Goal: Task Accomplishment & Management: Use online tool/utility

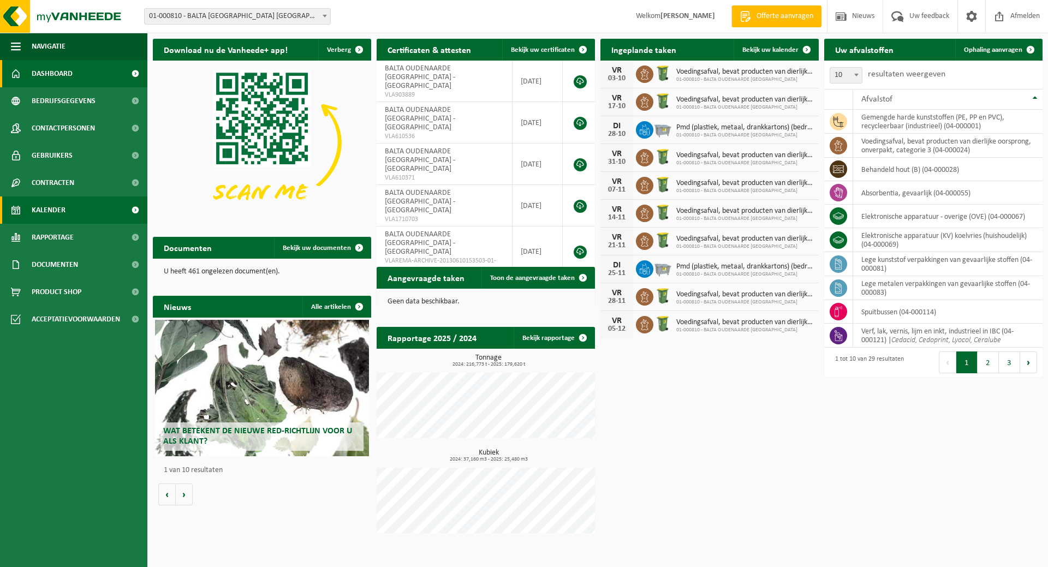
click at [53, 209] on span "Kalender" at bounding box center [49, 209] width 34 height 27
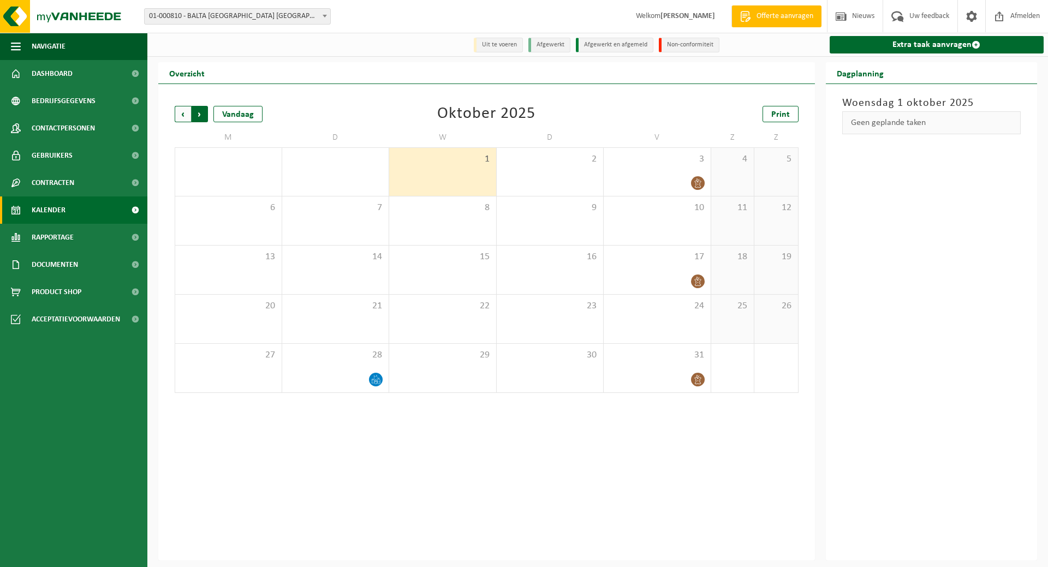
click at [183, 110] on span "Vorige" at bounding box center [183, 114] width 16 height 16
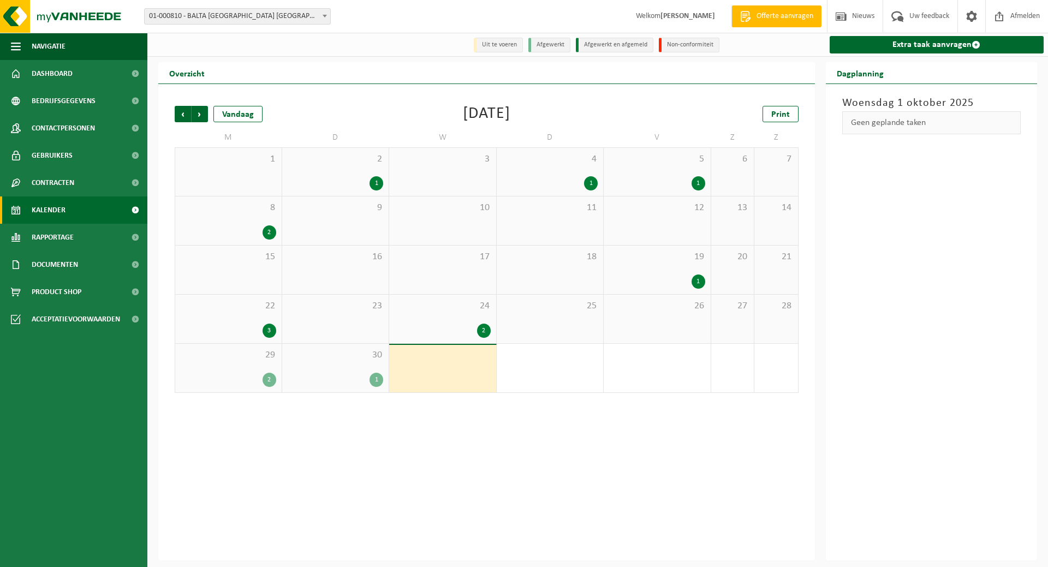
click at [345, 360] on span "30" at bounding box center [336, 355] width 96 height 12
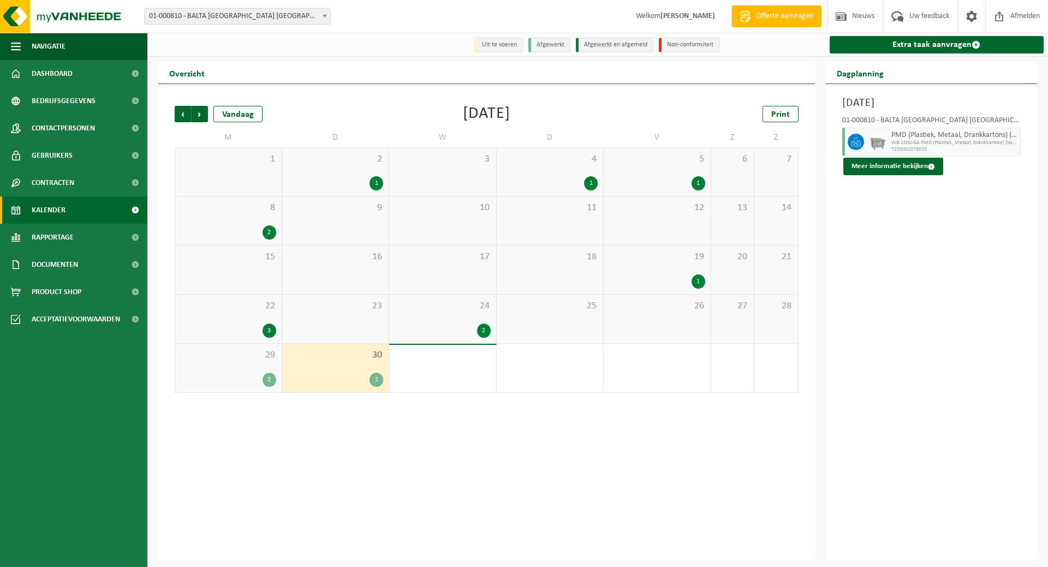
click at [246, 369] on div "29 2" at bounding box center [228, 368] width 106 height 49
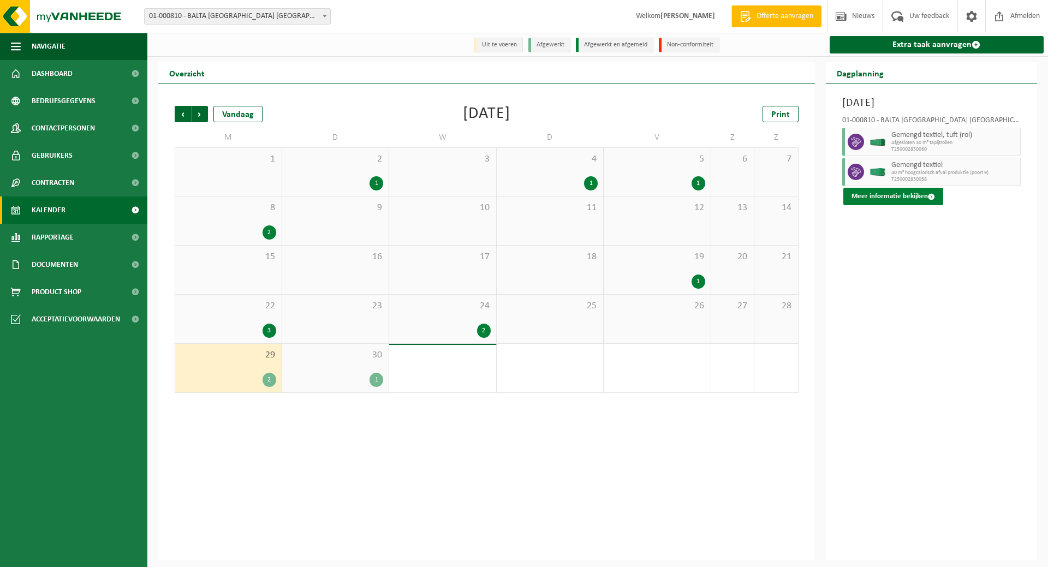
click at [908, 194] on button "Meer informatie bekijken" at bounding box center [893, 196] width 100 height 17
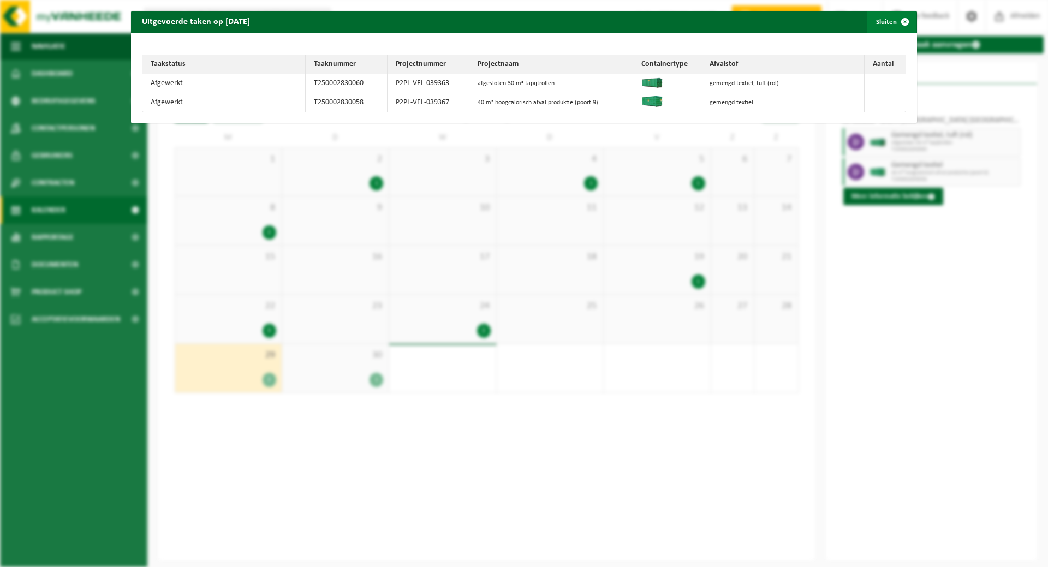
click at [874, 22] on button "Sluiten" at bounding box center [891, 22] width 49 height 22
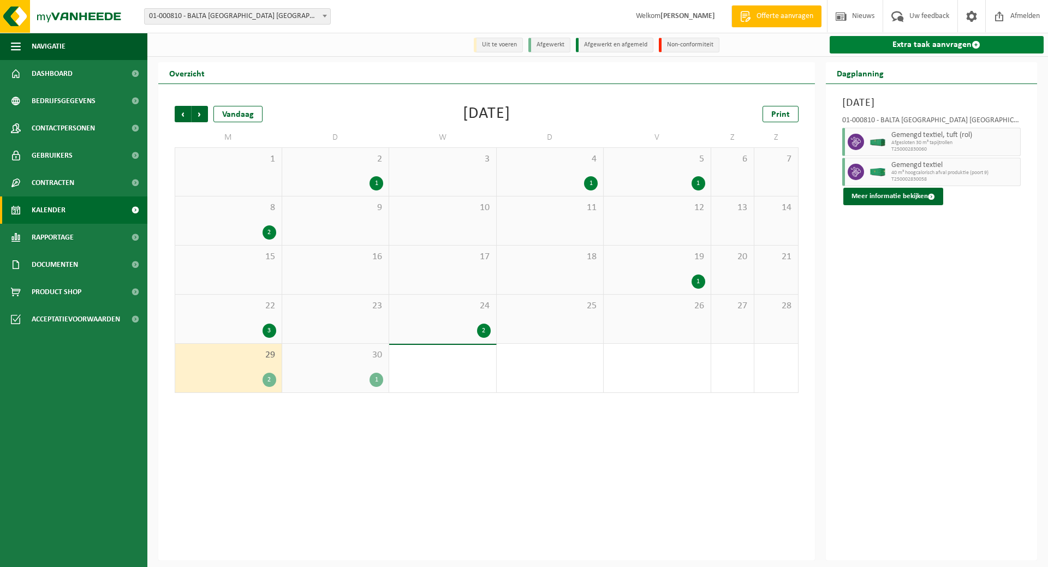
click at [941, 46] on link "Extra taak aanvragen" at bounding box center [937, 44] width 215 height 17
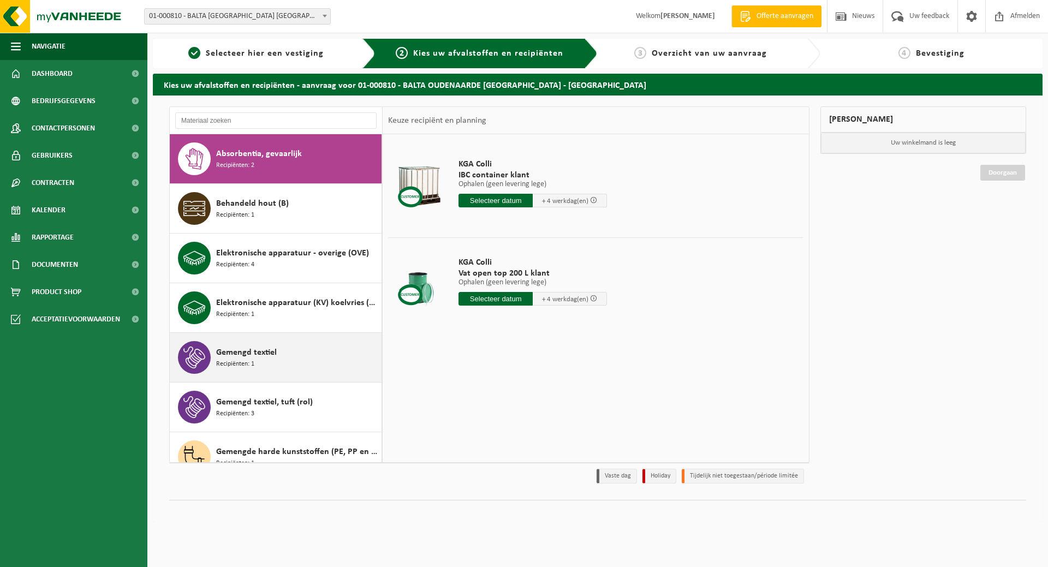
click at [269, 358] on span "Gemengd textiel" at bounding box center [246, 352] width 61 height 13
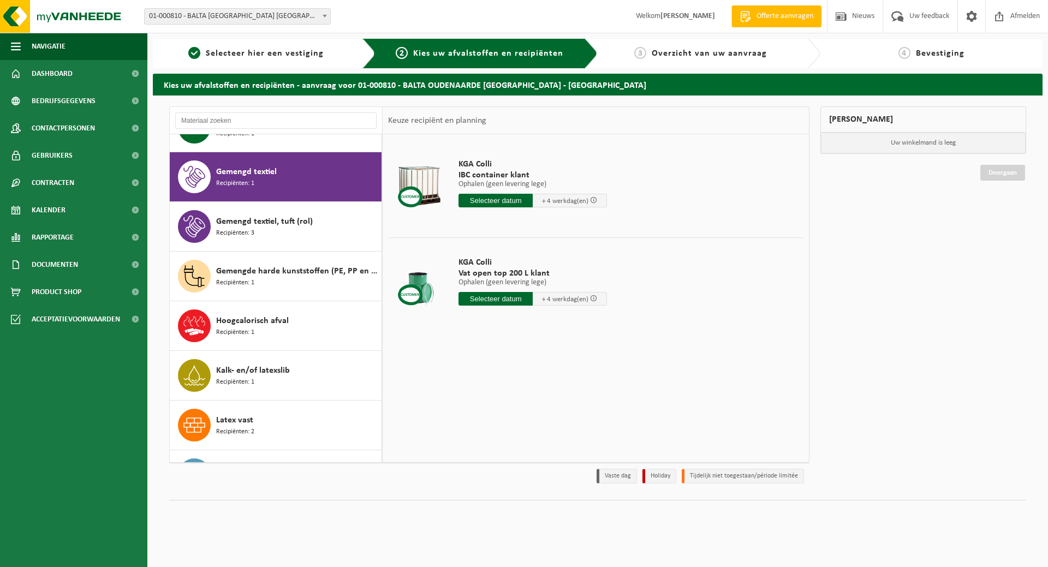
scroll to position [199, 0]
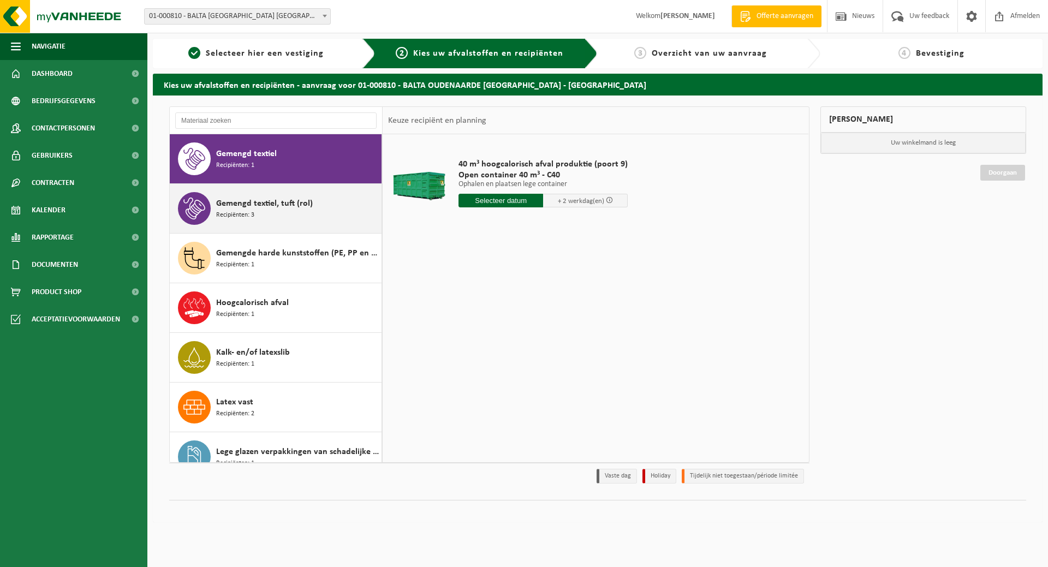
click at [288, 192] on div "Gemengd textiel, tuft (rol) Recipiënten: 3" at bounding box center [276, 208] width 212 height 49
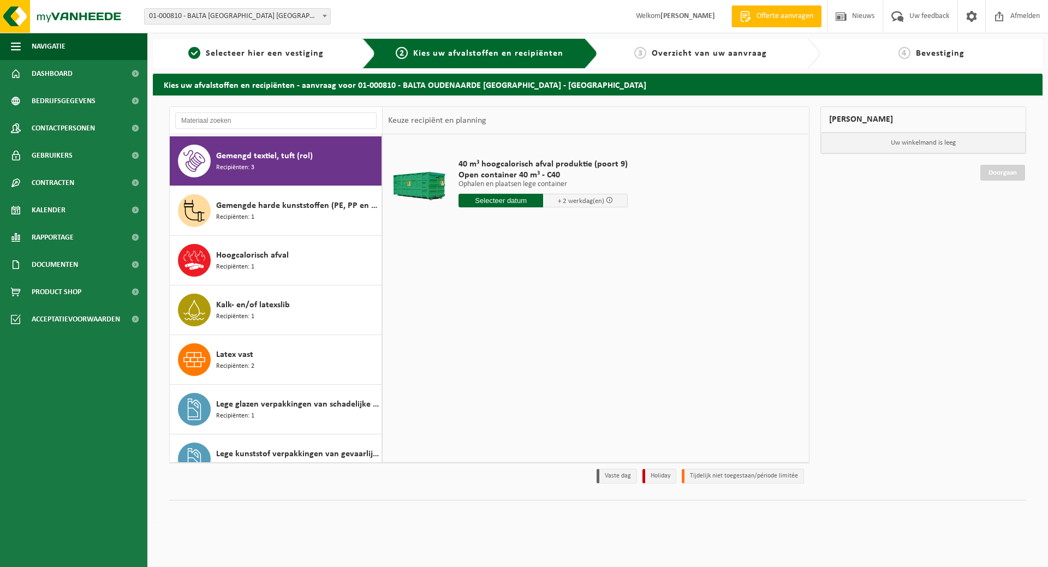
scroll to position [248, 0]
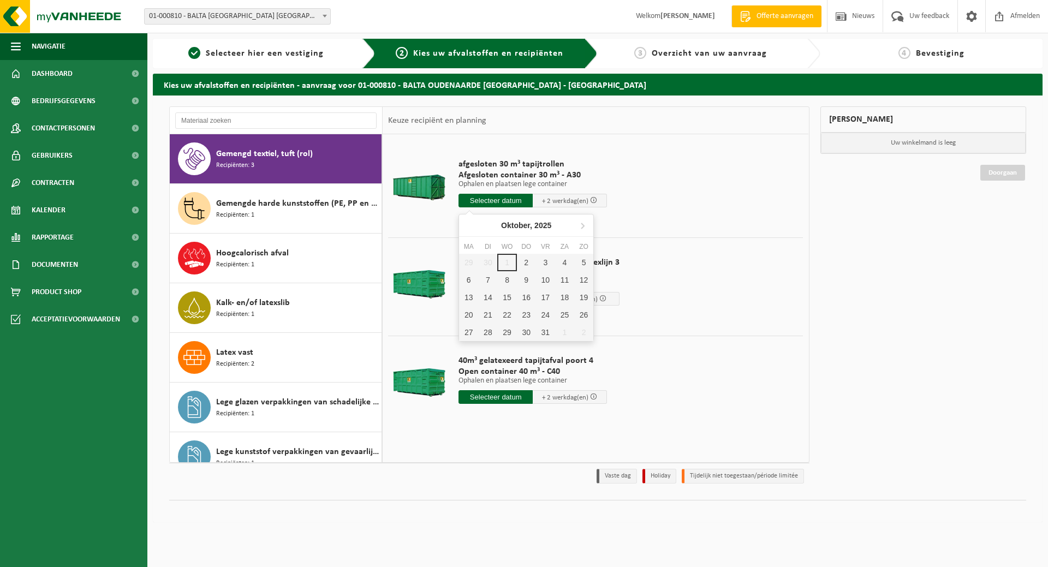
click at [501, 198] on input "text" at bounding box center [495, 201] width 74 height 14
click at [524, 263] on div "2" at bounding box center [526, 262] width 19 height 17
type input "Van 2025-10-02"
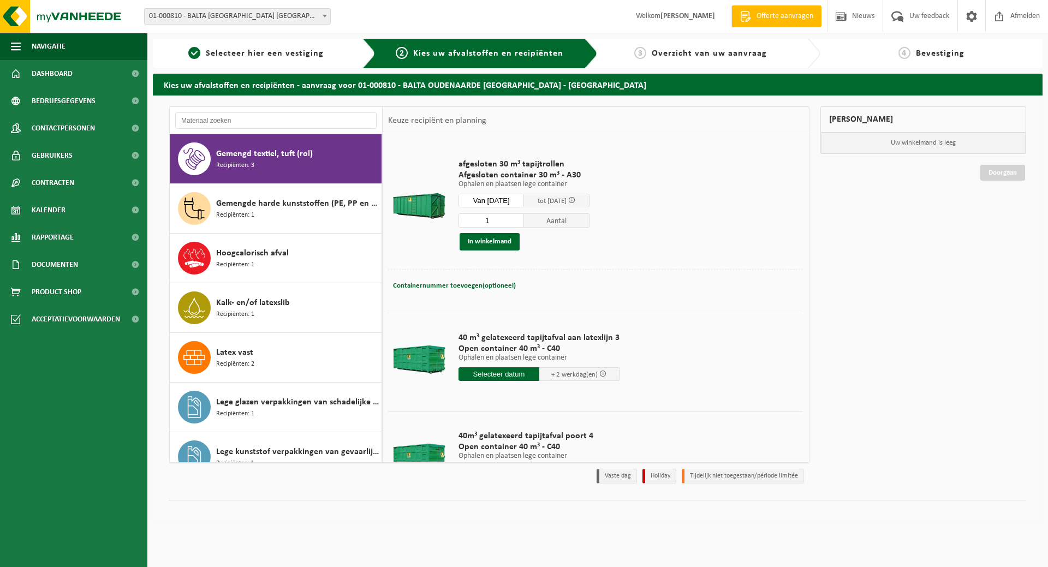
click at [523, 222] on input "1" at bounding box center [490, 220] width 65 height 14
type input "2"
click at [523, 217] on input "2" at bounding box center [490, 220] width 65 height 14
click at [491, 239] on button "In winkelmand" at bounding box center [490, 241] width 60 height 17
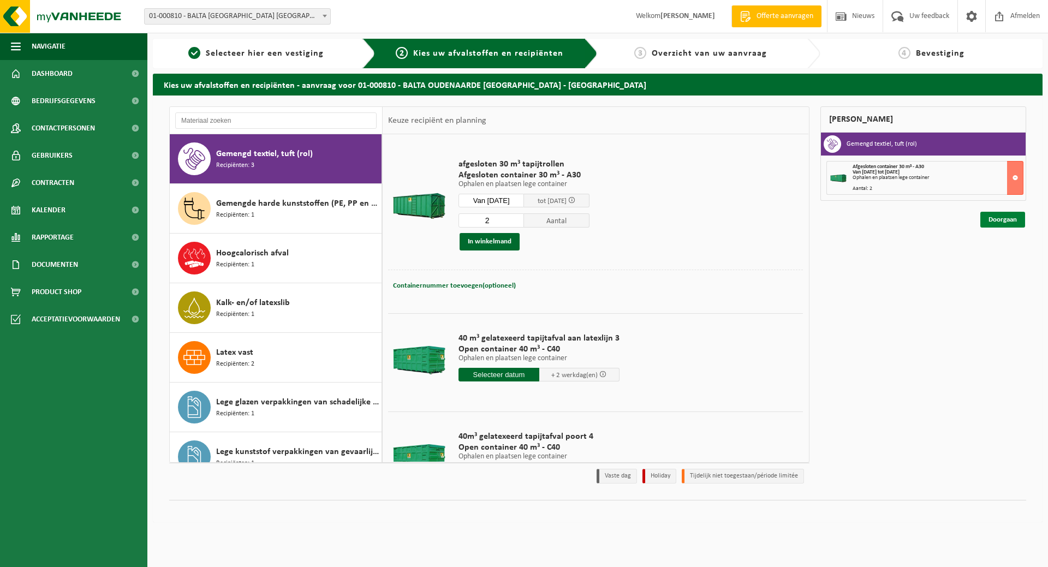
click at [998, 213] on link "Doorgaan" at bounding box center [1002, 220] width 45 height 16
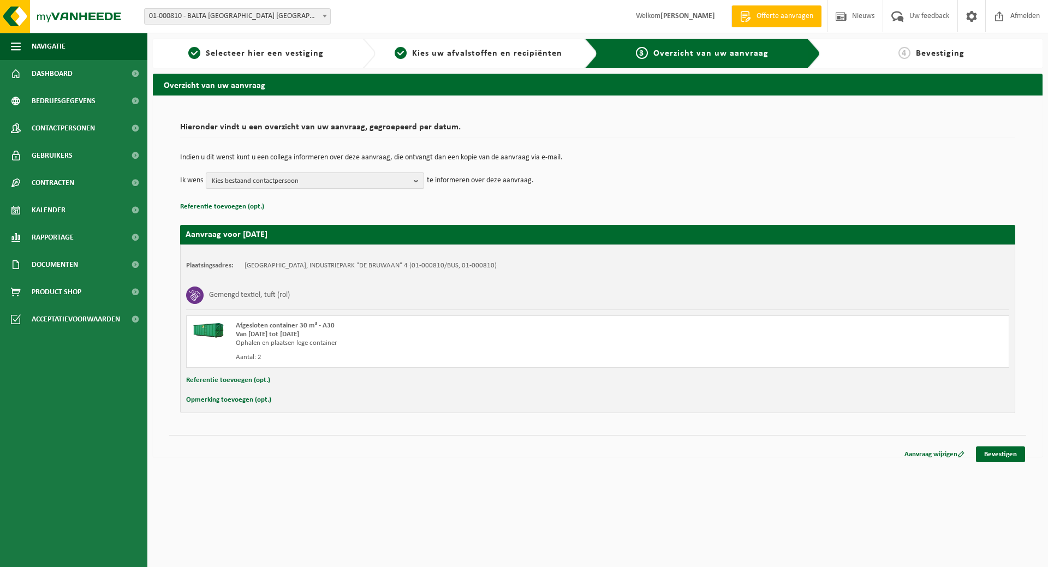
click at [421, 182] on b "button" at bounding box center [419, 180] width 10 height 15
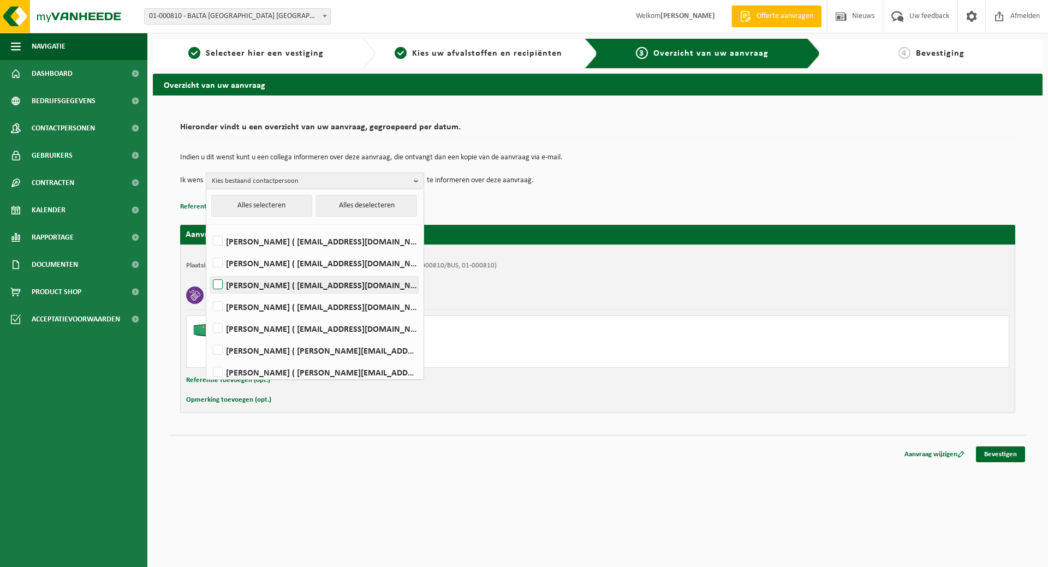
click at [324, 291] on label "[PERSON_NAME] ( [EMAIL_ADDRESS][DOMAIN_NAME] )" at bounding box center [314, 285] width 207 height 16
click at [209, 271] on input "[PERSON_NAME] ( [EMAIL_ADDRESS][DOMAIN_NAME] )" at bounding box center [209, 271] width 1 height 1
checkbox input "true"
click at [321, 309] on label "[PERSON_NAME] ( [EMAIL_ADDRESS][DOMAIN_NAME] )" at bounding box center [314, 307] width 207 height 16
click at [209, 293] on input "[PERSON_NAME] ( [EMAIL_ADDRESS][DOMAIN_NAME] )" at bounding box center [209, 293] width 1 height 1
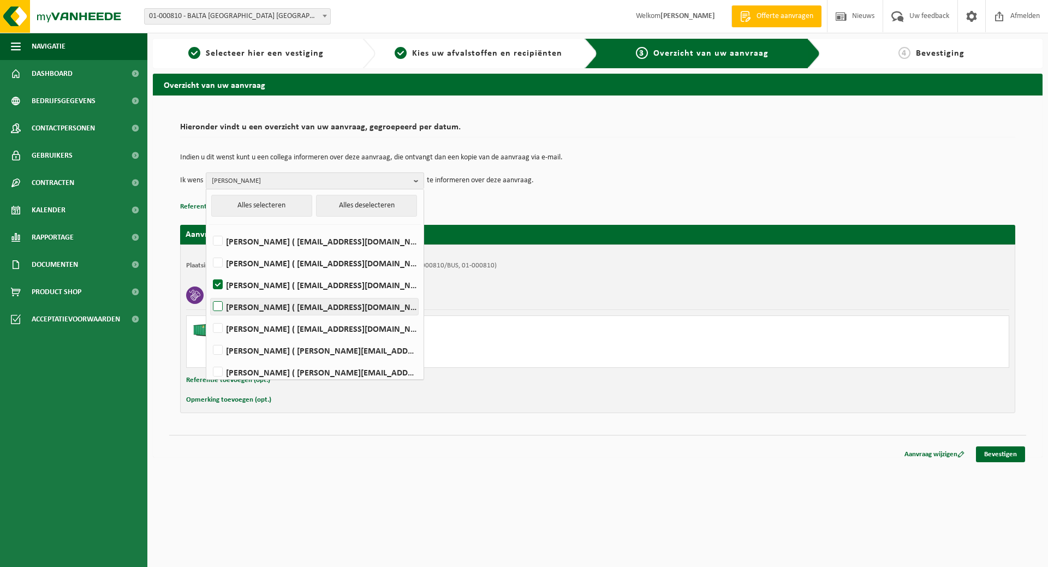
checkbox input "true"
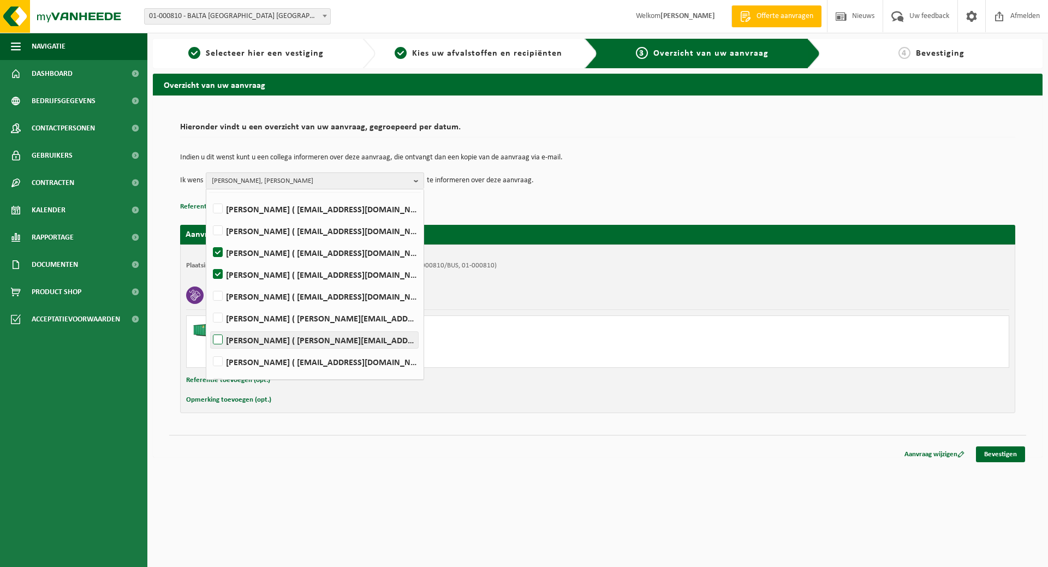
scroll to position [50, 0]
click at [334, 325] on label "[PERSON_NAME] ( [PERSON_NAME][EMAIL_ADDRESS][DOMAIN_NAME] )" at bounding box center [314, 322] width 207 height 16
click at [209, 309] on input "[PERSON_NAME] ( [PERSON_NAME][EMAIL_ADDRESS][DOMAIN_NAME] )" at bounding box center [209, 308] width 1 height 1
checkbox input "true"
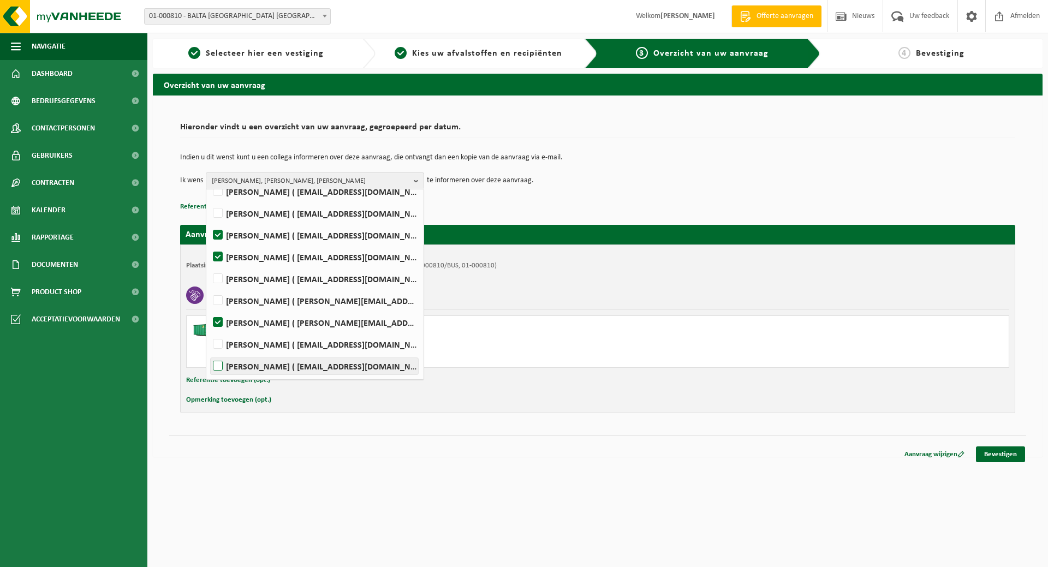
click at [337, 363] on label "Koen Windels ( koen.windels@baltagroup.com )" at bounding box center [314, 366] width 207 height 16
click at [209, 353] on input "Koen Windels ( koen.windels@baltagroup.com )" at bounding box center [209, 352] width 1 height 1
checkbox input "true"
click at [852, 376] on div "Referentie toevoegen (opt.)" at bounding box center [597, 380] width 823 height 14
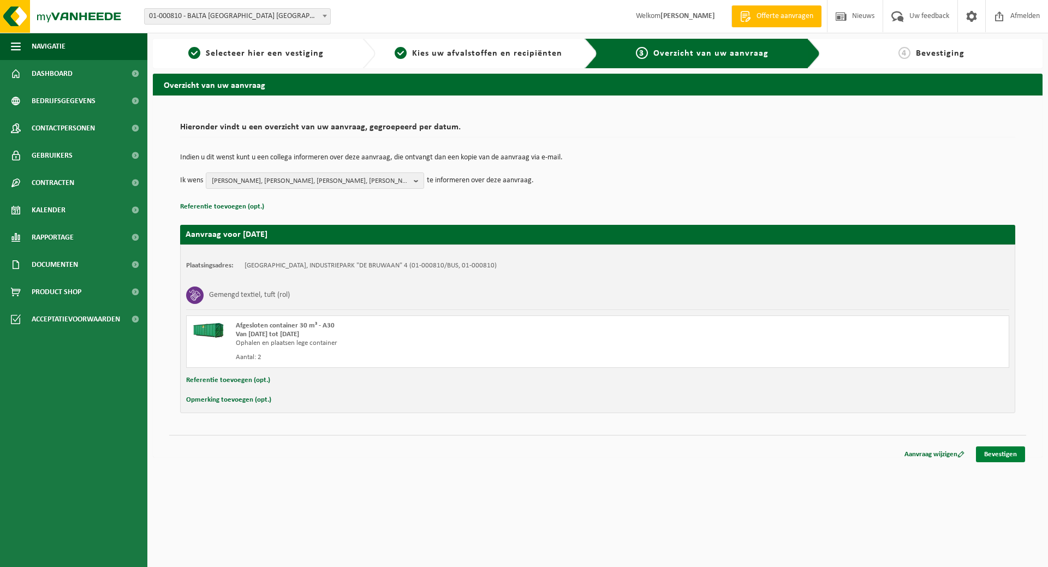
click at [995, 452] on link "Bevestigen" at bounding box center [1000, 454] width 49 height 16
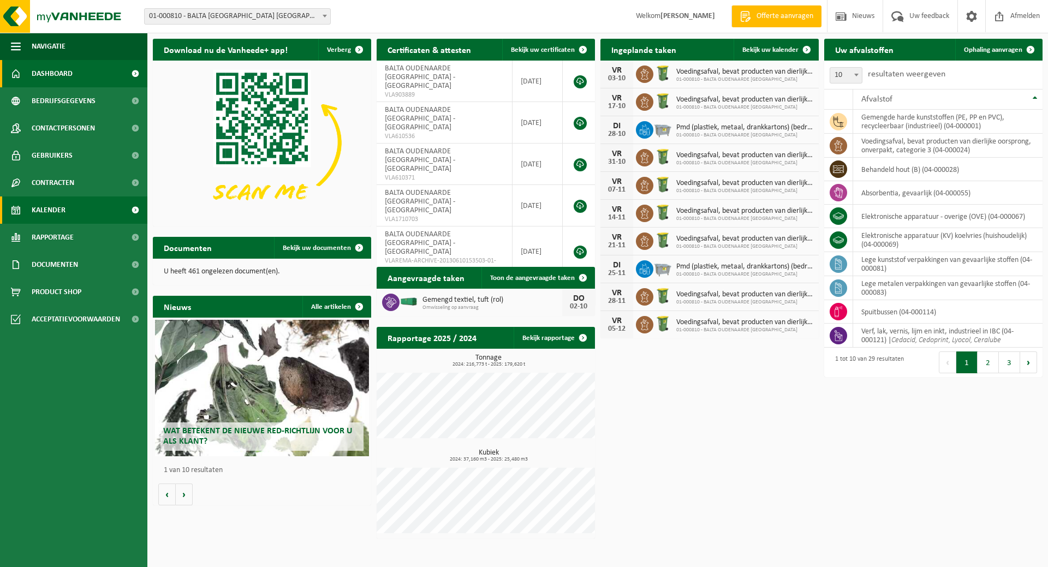
click at [61, 206] on span "Kalender" at bounding box center [49, 209] width 34 height 27
